Goal: Task Accomplishment & Management: Use online tool/utility

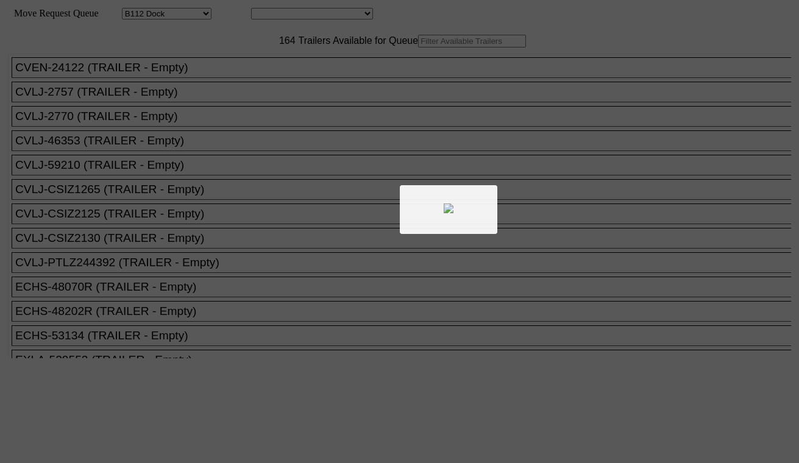
select select "121"
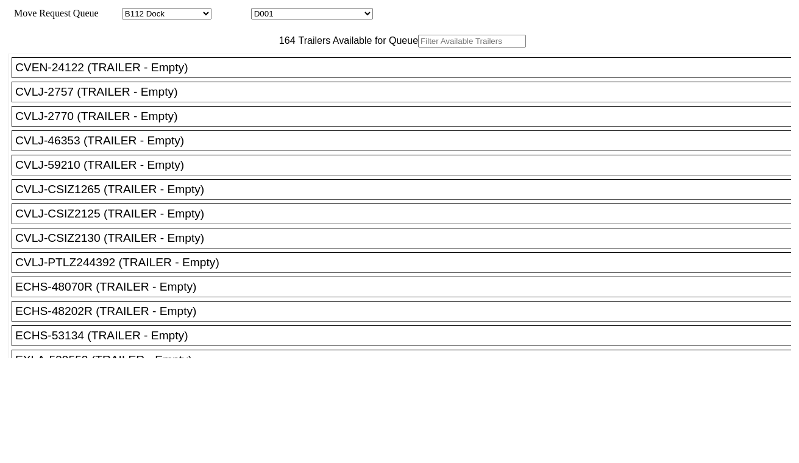
click at [312, 13] on select "D001 D002 D003 D004 D005 D006 D007 D008 D009 D010 D011 D012 D013 D014 D015 D016…" at bounding box center [312, 14] width 122 height 12
select select "3247"
click at [262, 10] on select "D001 D002 D003 D004 D005 D006 D007 D008 D009 D010 D011 D012 D013 D014 D015 D016…" at bounding box center [312, 14] width 122 height 12
click at [418, 48] on input "text" at bounding box center [472, 41] width 108 height 13
paste input "FSCU8236882"
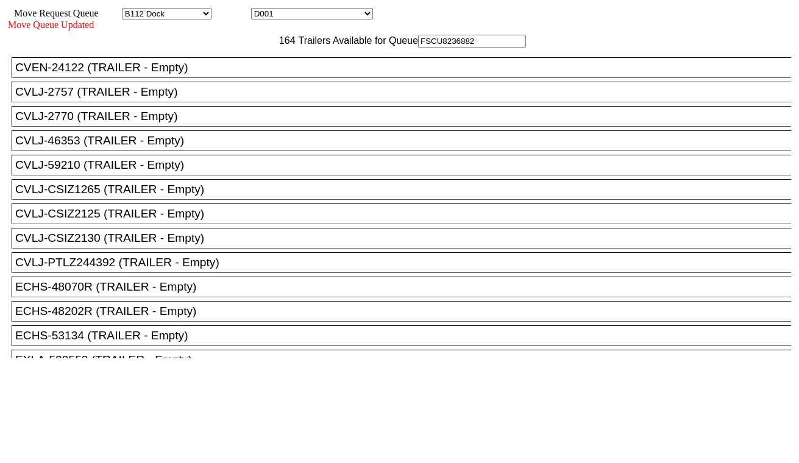
type input "FSCU8236882"
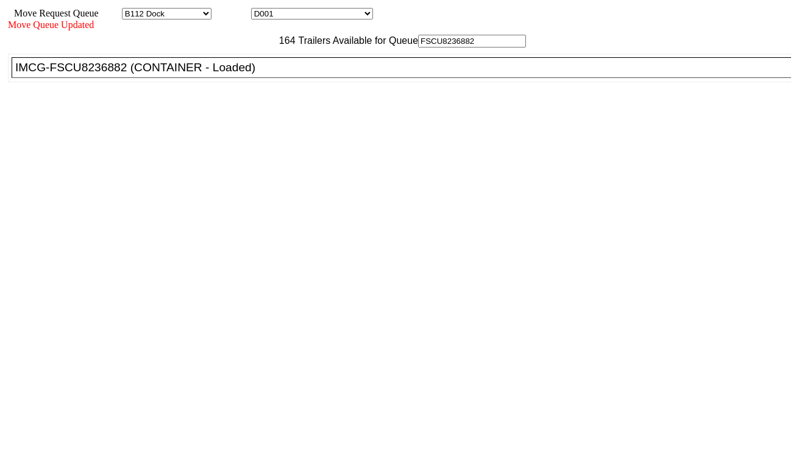
click at [243, 74] on div "IMCG-FSCU8236882 (CONTAINER - Loaded)" at bounding box center [406, 67] width 783 height 13
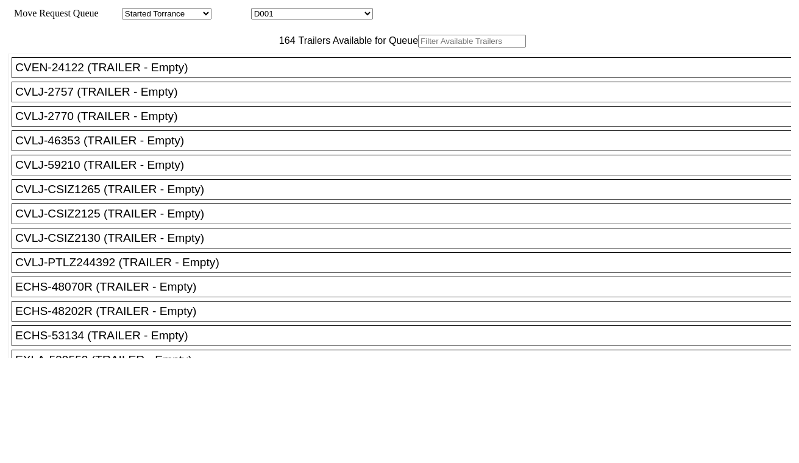
click at [319, 13] on select "D001 D002 D003 D004 D005 D006 D007 D008 D009 D010 D011 D012 D013 D014 D015 D016…" at bounding box center [312, 14] width 122 height 12
select select "3248"
click at [262, 10] on select "D001 D002 D003 D004 D005 D006 D007 D008 D009 D010 D011 D012 D013 D014 D015 D016…" at bounding box center [312, 14] width 122 height 12
click at [418, 48] on input "text" at bounding box center [472, 41] width 108 height 13
paste input "CAAU7684922"
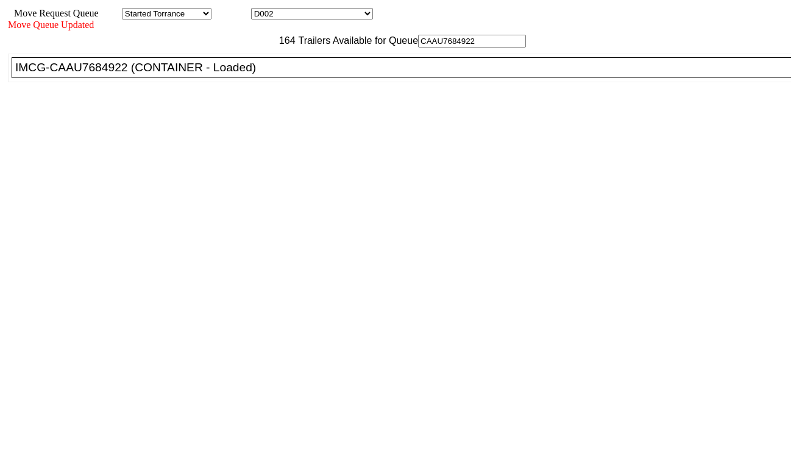
type input "CAAU7684922"
click at [244, 74] on div "IMCG-CAAU7684922 (CONTAINER - Loaded)" at bounding box center [406, 67] width 783 height 13
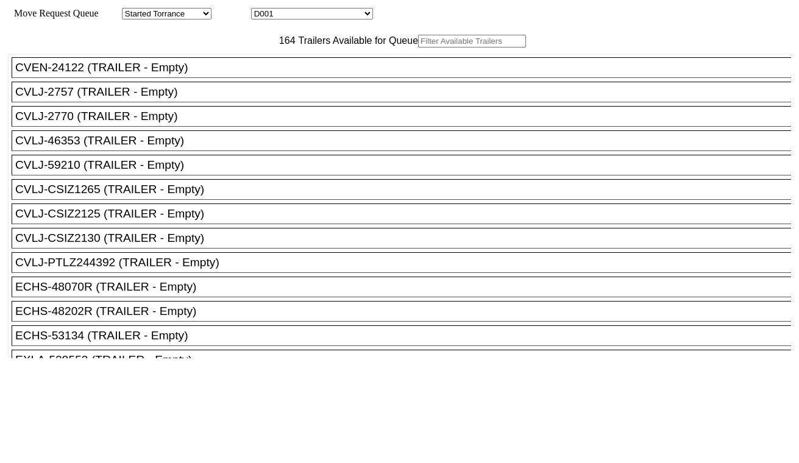
click at [335, 18] on select "D001 D002 D003 D004 D005 D006 D007 D008 D009 D010 D011 D012 D013 D014 D015 D016…" at bounding box center [312, 14] width 122 height 12
select select "3249"
click at [262, 10] on select "D001 D002 D003 D004 D005 D006 D007 D008 D009 D010 D011 D012 D013 D014 D015 D016…" at bounding box center [312, 14] width 122 height 12
click at [418, 48] on input "text" at bounding box center [472, 41] width 108 height 13
paste input "TEMU8921603"
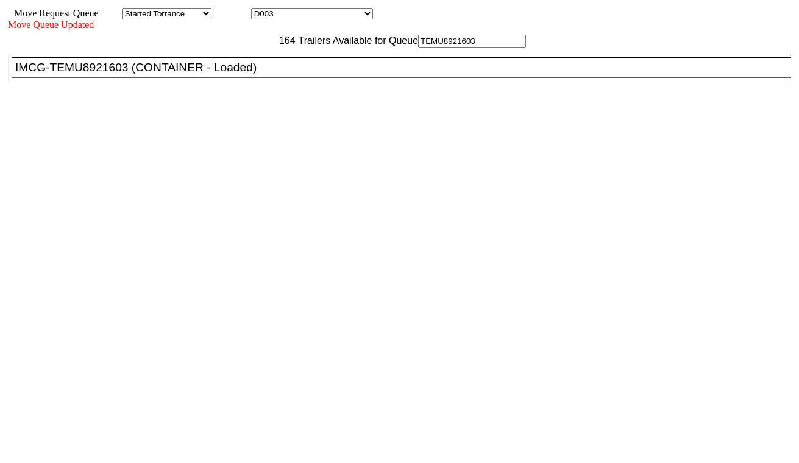
type input "TEMU8921603"
click at [243, 78] on li "IMCG-TEMU8921603 (CONTAINER - Loaded)" at bounding box center [407, 67] width 790 height 21
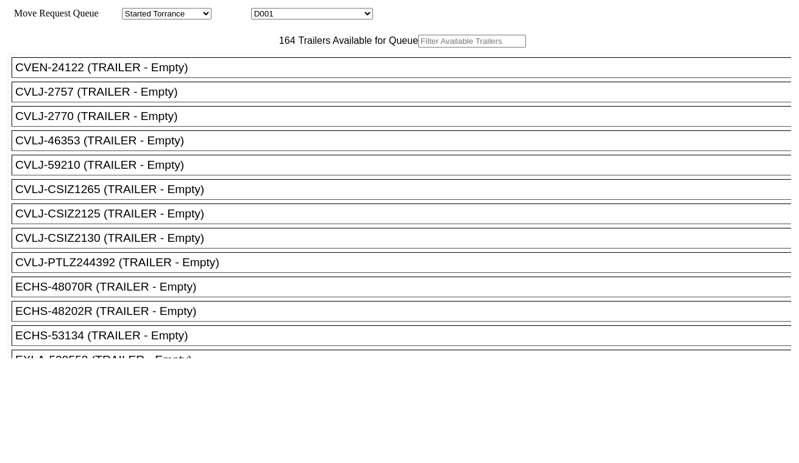
click at [418, 48] on input "text" at bounding box center [472, 41] width 108 height 13
paste input "UETU7977693"
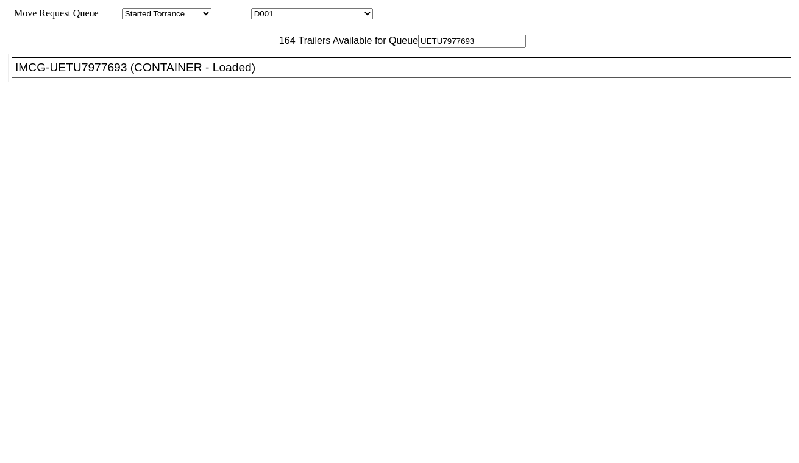
type input "UETU7977693"
click at [239, 74] on div "IMCG-UETU7977693 (CONTAINER - Loaded)" at bounding box center [406, 67] width 783 height 13
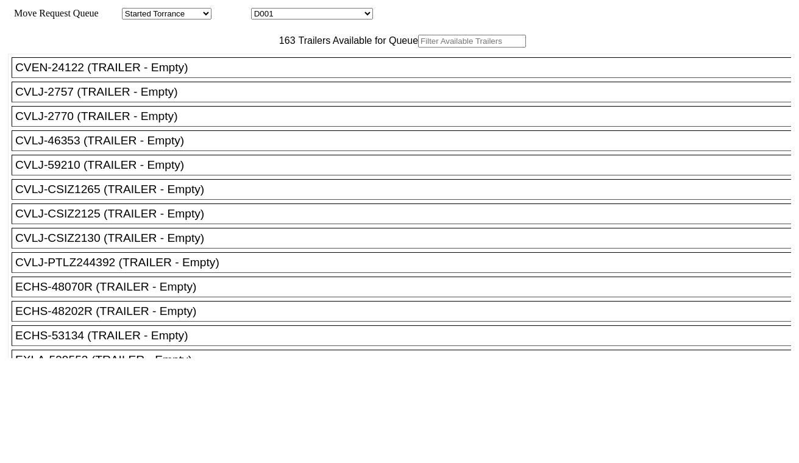
click at [303, 15] on select "D001 D002 D003 D004 D005 D006 D007 D008 D009 D010 D011 D012 D013 D014 D015 D016…" at bounding box center [312, 14] width 122 height 12
select select "3251"
click at [262, 10] on select "D001 D002 D003 D004 D005 D006 D007 D008 D009 D010 D011 D012 D013 D014 D015 D016…" at bounding box center [312, 14] width 122 height 12
click at [418, 48] on input "text" at bounding box center [472, 41] width 108 height 13
paste input "CAAU8641329"
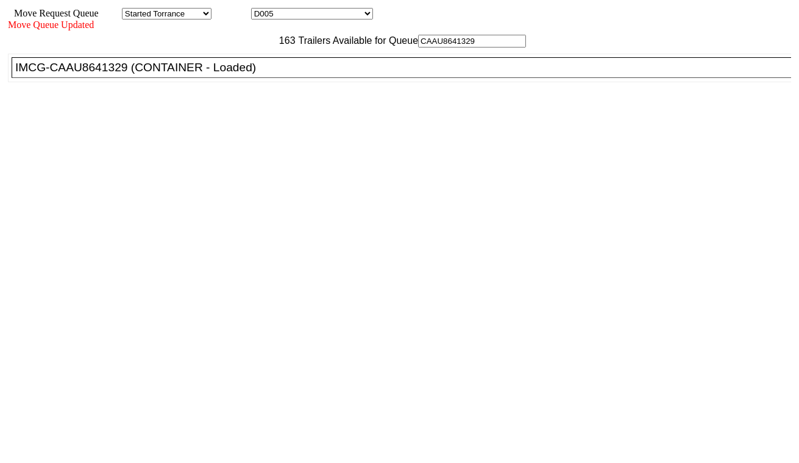
type input "CAAU8641329"
click at [252, 74] on div "IMCG-CAAU8641329 (CONTAINER - Loaded)" at bounding box center [406, 67] width 783 height 13
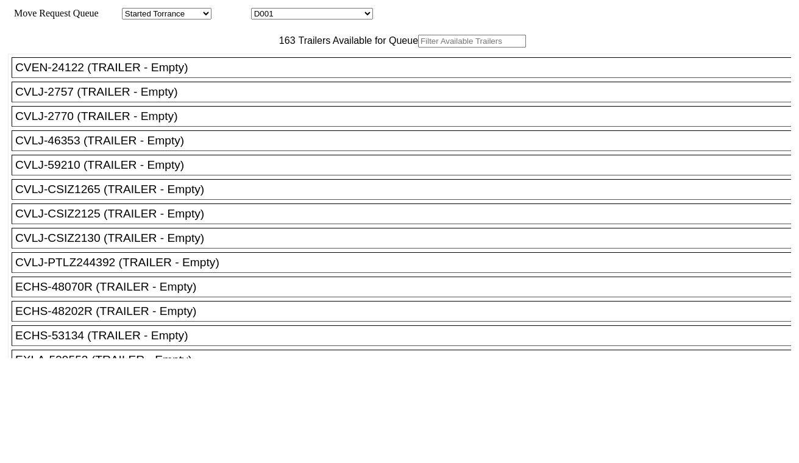
click at [309, 15] on select "D001 D002 D003 D004 D005 D006 D007 D008 D009 D010 D011 D012 D013 D014 D015 D016…" at bounding box center [312, 14] width 122 height 12
select select "3252"
click at [262, 10] on select "D001 D002 D003 D004 D005 D006 D007 D008 D009 D010 D011 D012 D013 D014 D015 D016…" at bounding box center [312, 14] width 122 height 12
click at [418, 48] on input "text" at bounding box center [472, 41] width 108 height 13
paste input "MSNU5399280"
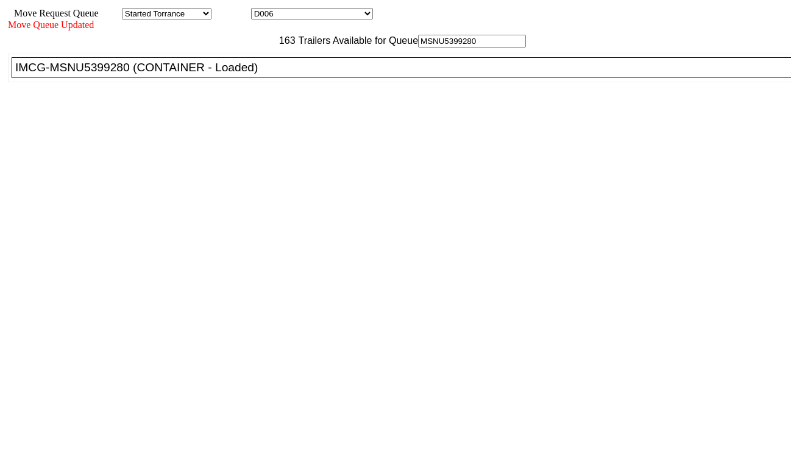
type input "MSNU5399280"
click at [256, 74] on div "IMCG-MSNU5399280 (CONTAINER - Loaded)" at bounding box center [406, 67] width 783 height 13
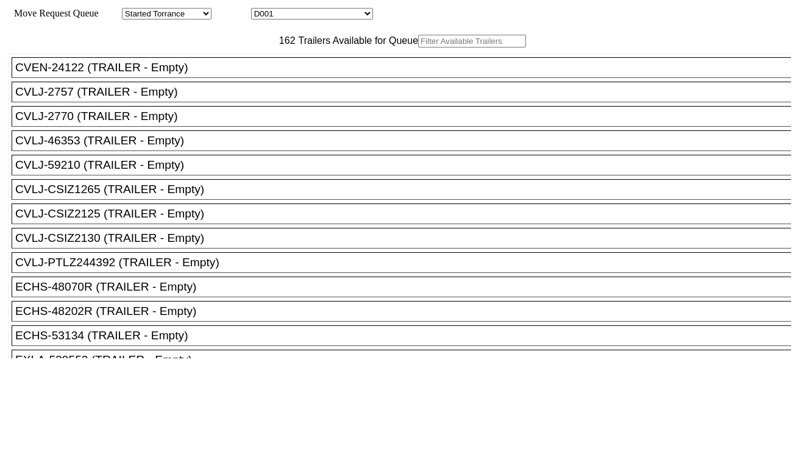
click at [296, 16] on select "D001 D002 D003 D004 D005 D006 D007 D008 D009 D010 D011 D012 D013 D014 D015 D016…" at bounding box center [312, 14] width 122 height 12
select select "3254"
click at [262, 10] on select "D001 D002 D003 D004 D005 D006 D007 D008 D009 D010 D011 D012 D013 D014 D015 D016…" at bounding box center [312, 14] width 122 height 12
click at [418, 48] on input "text" at bounding box center [472, 41] width 108 height 13
paste input "CAIU9364659"
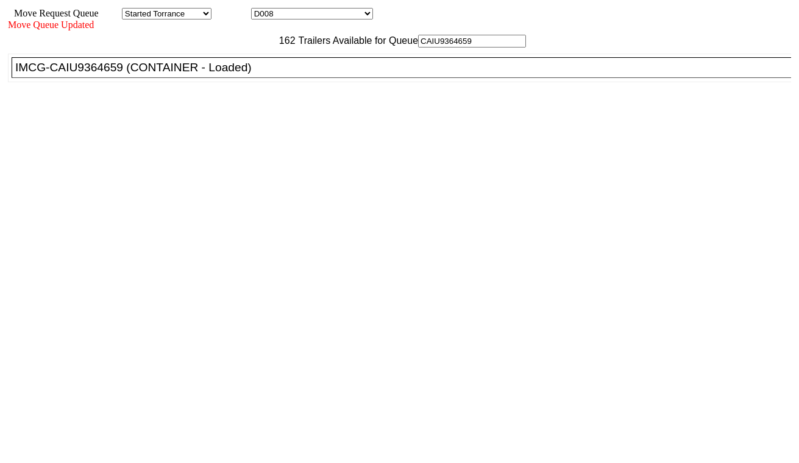
type input "CAIU9364659"
click at [258, 74] on div "IMCG-CAIU9364659 (CONTAINER - Loaded)" at bounding box center [406, 67] width 783 height 13
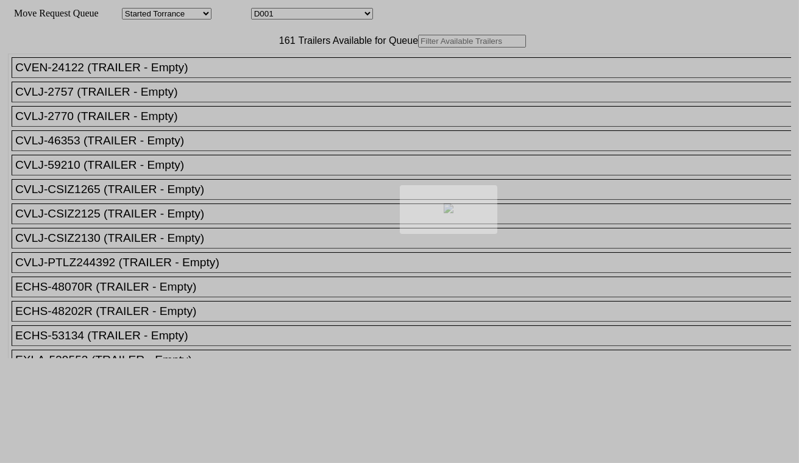
drag, startPoint x: 280, startPoint y: 11, endPoint x: 310, endPoint y: 14, distance: 29.4
click at [310, 14] on div at bounding box center [399, 231] width 799 height 463
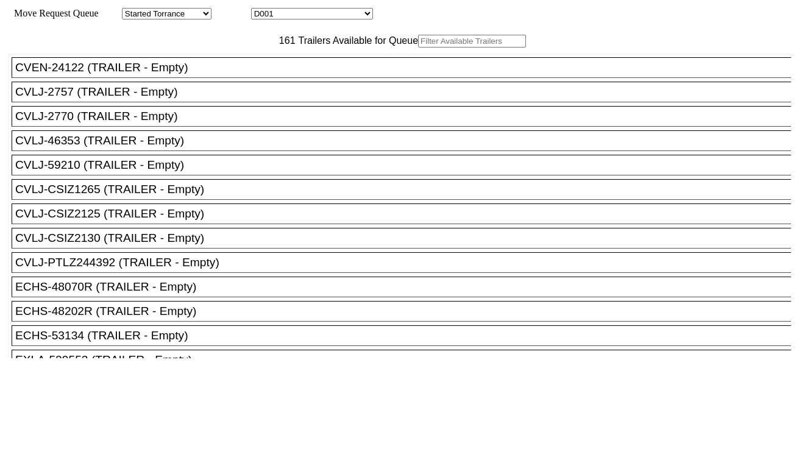
click at [310, 14] on select "D001 D002 D003 D004 D005 D006 D007 D008 D009 D010 D011 D012 D013 D014 D015 D016…" at bounding box center [312, 14] width 122 height 12
select select "3255"
click at [262, 10] on select "D001 D002 D003 D004 D005 D006 D007 D008 D009 D010 D011 D012 D013 D014 D015 D016…" at bounding box center [312, 14] width 122 height 12
click at [418, 48] on input "text" at bounding box center [472, 41] width 108 height 13
paste input "CMAU5719265"
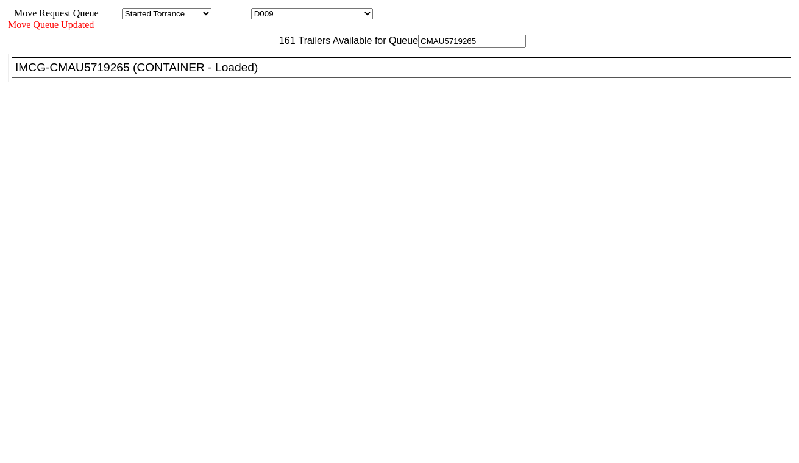
type input "CMAU5719265"
click at [243, 74] on div "IMCG-CMAU5719265 (CONTAINER - Loaded)" at bounding box center [406, 67] width 783 height 13
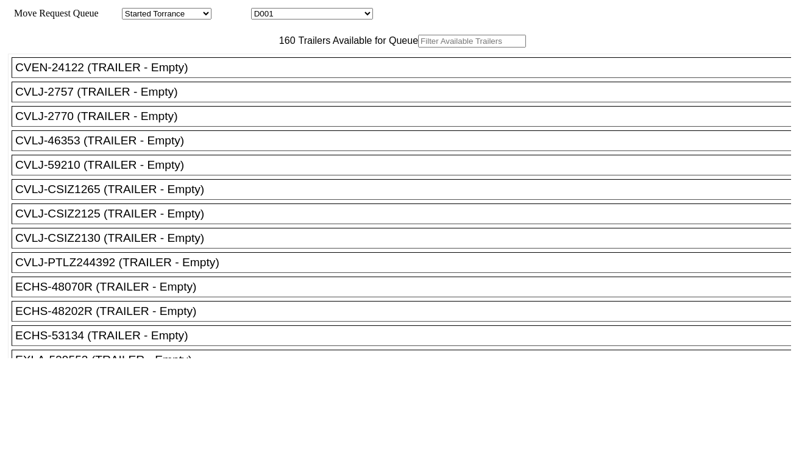
click at [369, 15] on select "D001 D002 D003 D004 D005 D006 D007 D008 D009 D010 D011 D012 D013 D014 D015 D016…" at bounding box center [312, 14] width 122 height 12
select select "3256"
click at [262, 10] on select "D001 D002 D003 D004 D005 D006 D007 D008 D009 D010 D011 D012 D013 D014 D015 D016…" at bounding box center [312, 14] width 122 height 12
click at [418, 48] on input "text" at bounding box center [472, 41] width 108 height 13
paste input "MRSU8301835"
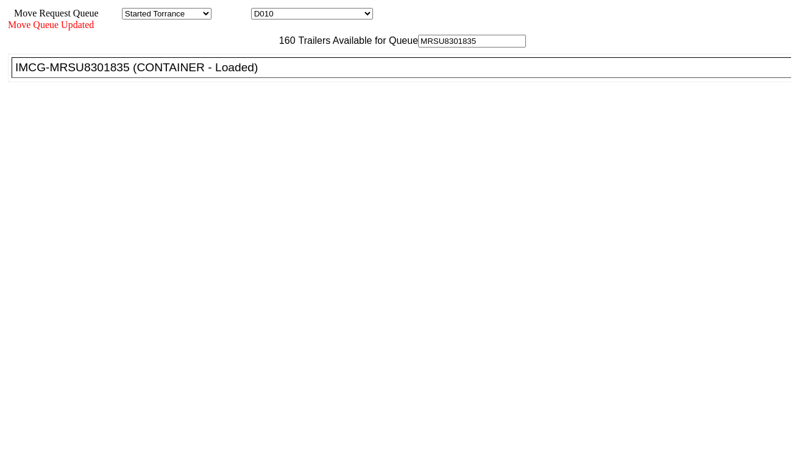
type input "MRSU8301835"
click at [252, 74] on div "IMCG-MRSU8301835 (CONTAINER - Loaded)" at bounding box center [406, 67] width 783 height 13
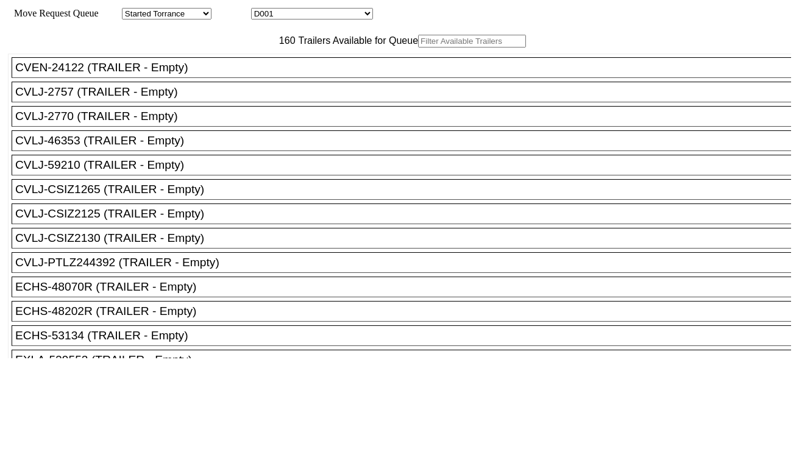
click at [331, 16] on select "D001 D002 D003 D004 D005 D006 D007 D008 D009 D010 D011 D012 D013 D014 D015 D016…" at bounding box center [312, 14] width 122 height 12
select select "3257"
click at [262, 10] on select "D001 D002 D003 D004 D005 D006 D007 D008 D009 D010 D011 D012 D013 D014 D015 D016…" at bounding box center [312, 14] width 122 height 12
click at [418, 48] on input "text" at bounding box center [472, 41] width 108 height 13
paste input "UETU7358087"
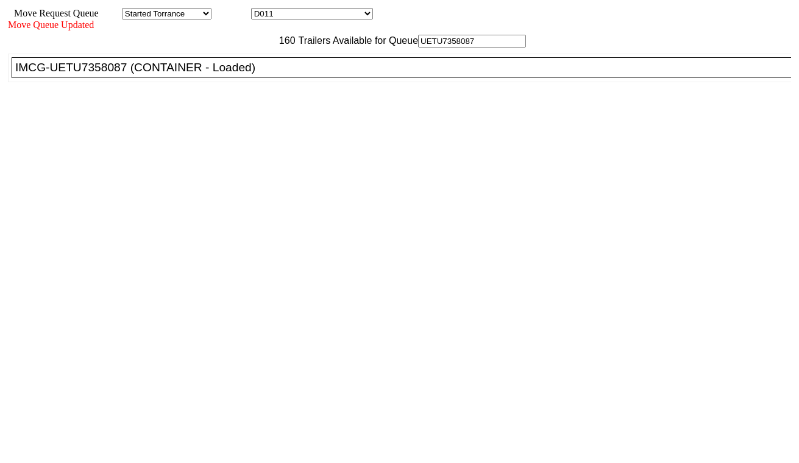
type input "UETU7358087"
click at [255, 74] on div "IMCG-UETU7358087 (CONTAINER - Loaded)" at bounding box center [406, 67] width 783 height 13
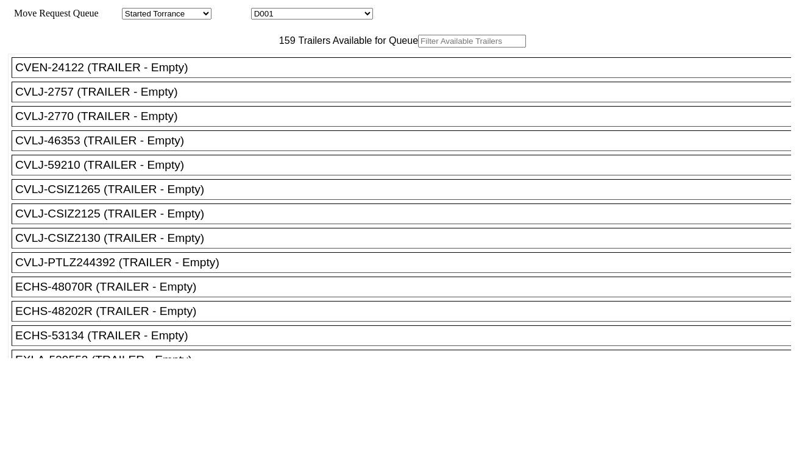
click at [303, 15] on select "D001 D002 D003 D004 D005 D006 D007 D008 D009 D010 D011 D012 D013 D014 D015 D016…" at bounding box center [312, 14] width 122 height 12
select select "3258"
click at [262, 10] on select "D001 D002 D003 D004 D005 D006 D007 D008 D009 D010 D011 D012 D013 D014 D015 D016…" at bounding box center [312, 14] width 122 height 12
click at [418, 48] on input "text" at bounding box center [472, 41] width 108 height 13
paste input "CMAU8949554"
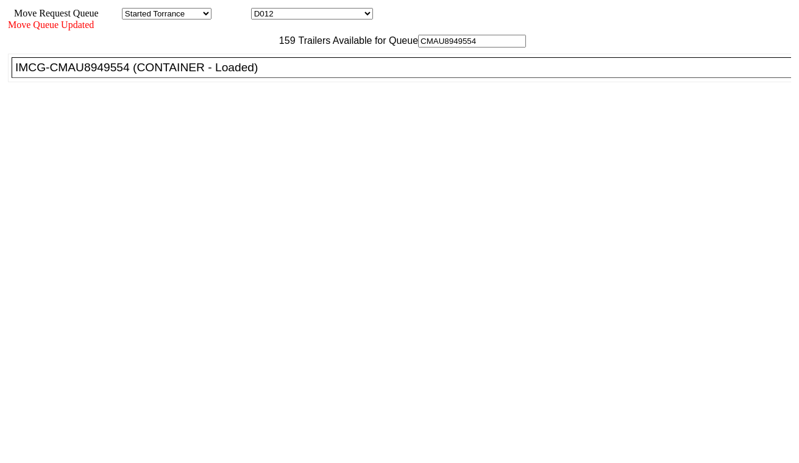
type input "CMAU8949554"
click at [253, 74] on div "IMCG-CMAU8949554 (CONTAINER - Loaded)" at bounding box center [406, 67] width 783 height 13
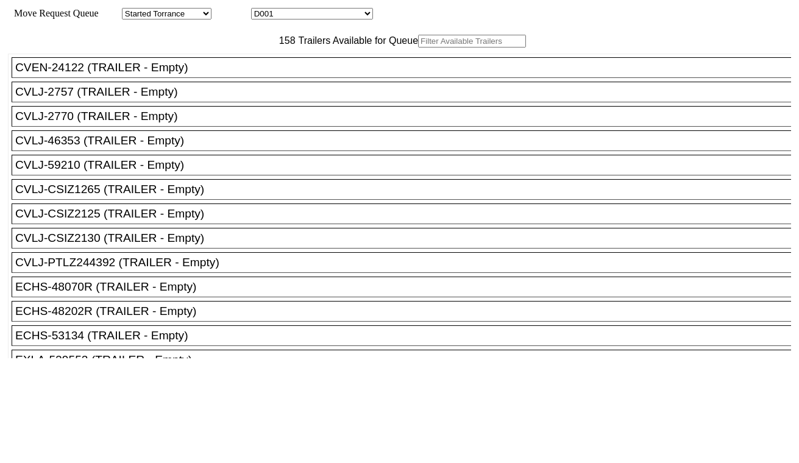
click at [339, 19] on div at bounding box center [399, 231] width 799 height 463
click at [339, 16] on select "D001 D002 D003 D004 D005 D006 D007 D008 D009 D010 D011 D012 D013 D014 D015 D016…" at bounding box center [312, 14] width 122 height 12
select select "3259"
click at [262, 10] on select "D001 D002 D003 D004 D005 D006 D007 D008 D009 D010 D011 D012 D013 D014 D015 D016…" at bounding box center [312, 14] width 122 height 12
click at [418, 48] on input "text" at bounding box center [472, 41] width 108 height 13
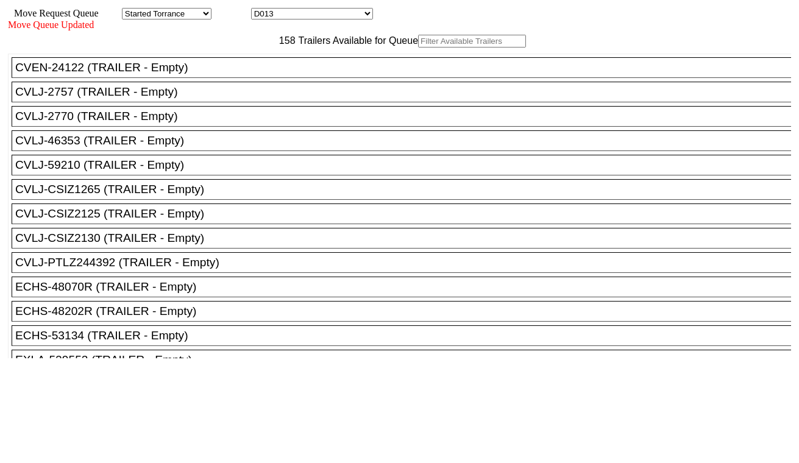
paste input "ECMU7254196"
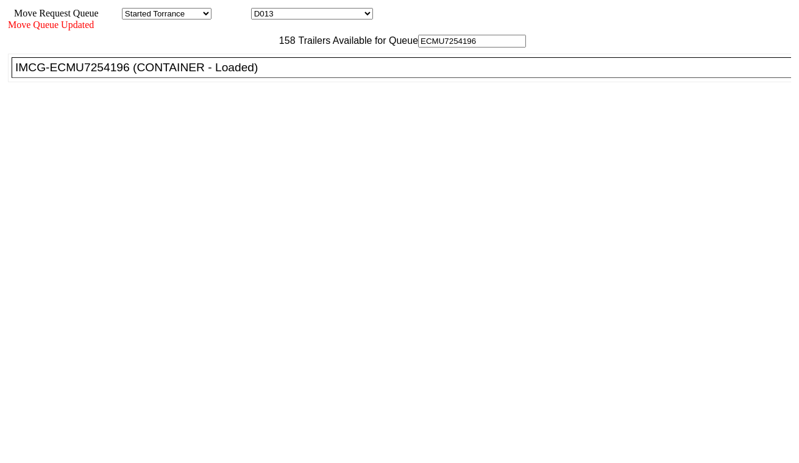
type input "ECMU7254196"
click at [253, 74] on div "IMCG-ECMU7254196 (CONTAINER - Loaded)" at bounding box center [406, 67] width 783 height 13
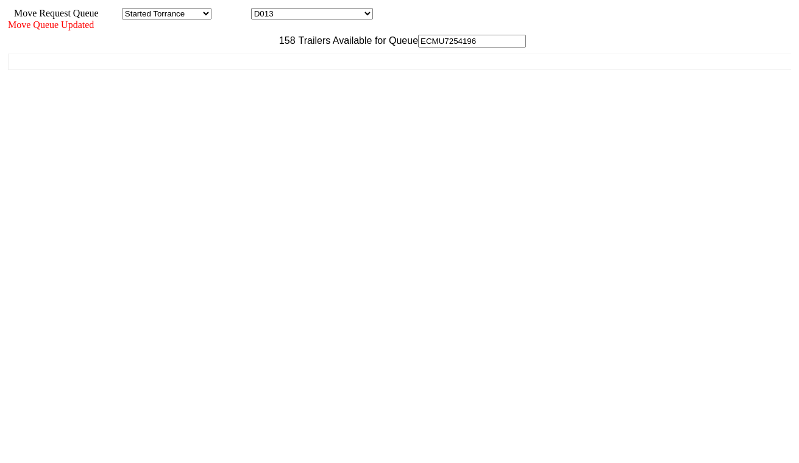
drag, startPoint x: 682, startPoint y: 388, endPoint x: 684, endPoint y: 396, distance: 8.1
